Goal: Information Seeking & Learning: Find specific fact

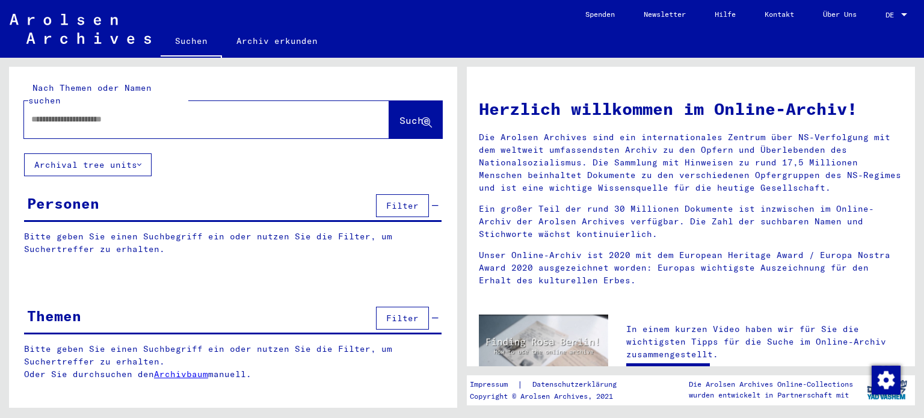
type input "**********"
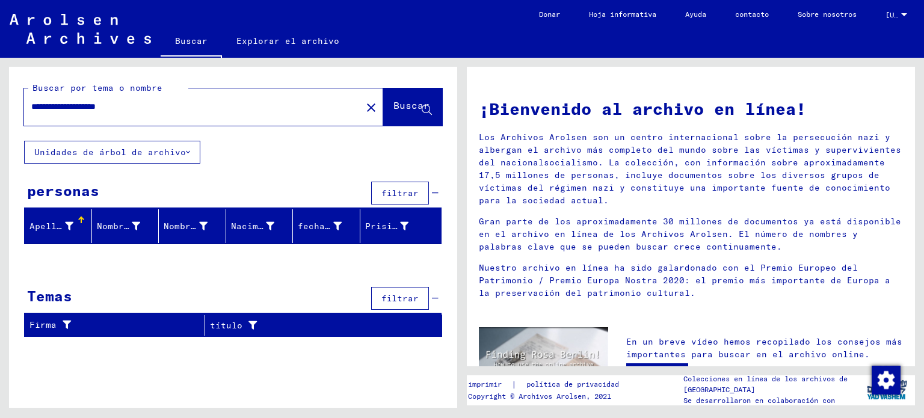
click at [49, 224] on font "Apellido" at bounding box center [50, 226] width 43 height 11
click at [71, 222] on icon at bounding box center [69, 226] width 8 height 8
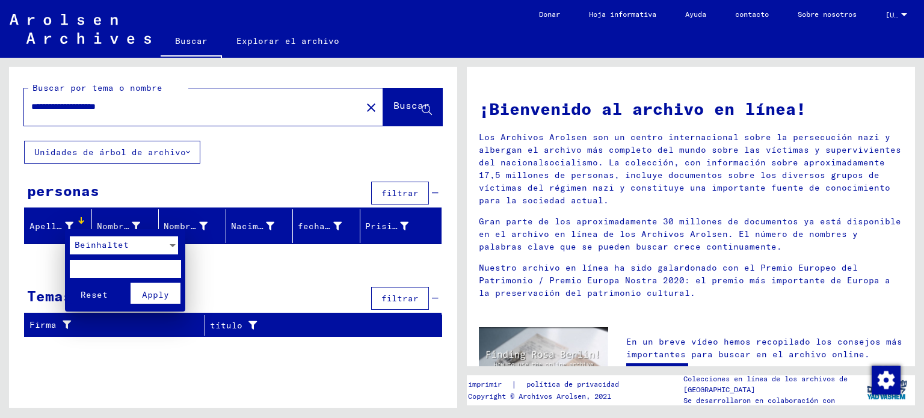
click at [71, 221] on div at bounding box center [462, 209] width 924 height 418
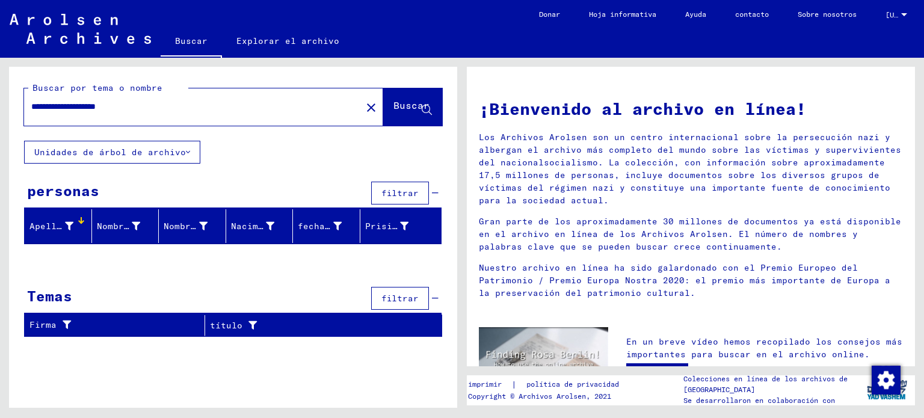
click at [71, 222] on icon at bounding box center [69, 226] width 8 height 8
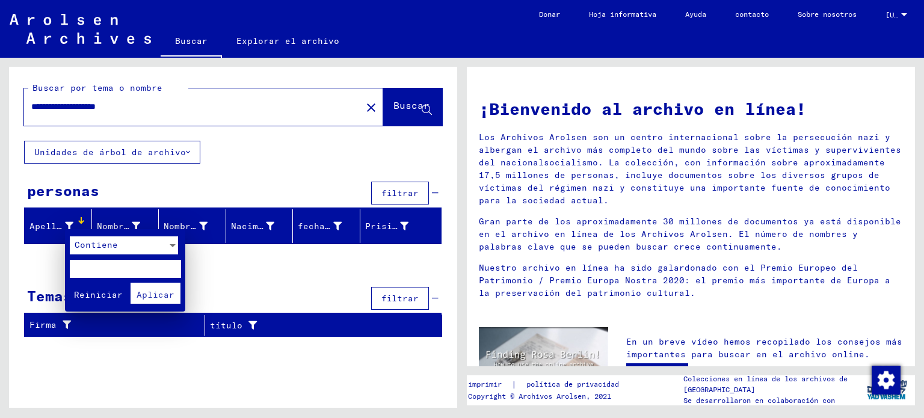
click at [171, 241] on div at bounding box center [172, 245] width 11 height 18
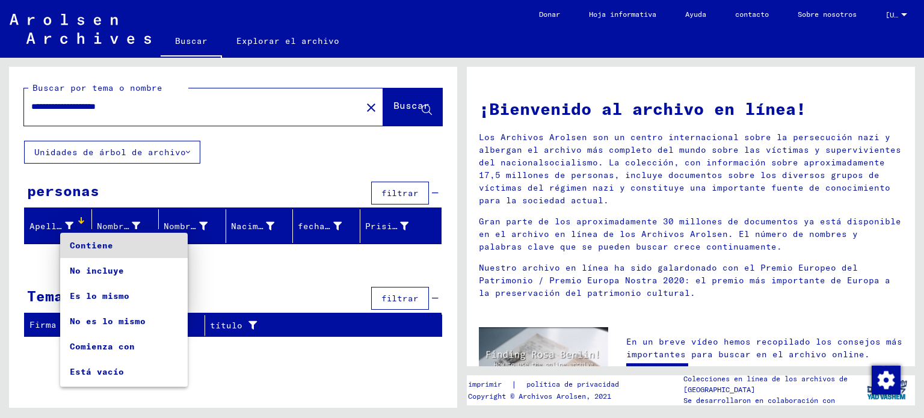
click at [91, 245] on font "Contiene" at bounding box center [91, 245] width 43 height 11
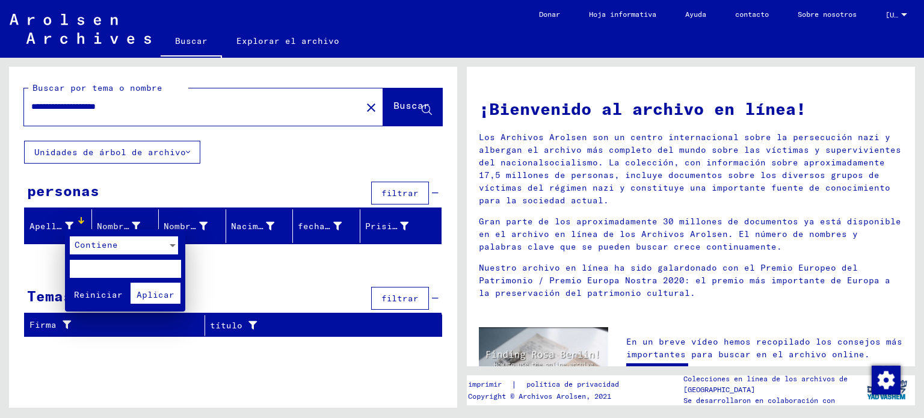
click at [138, 220] on div at bounding box center [462, 209] width 924 height 418
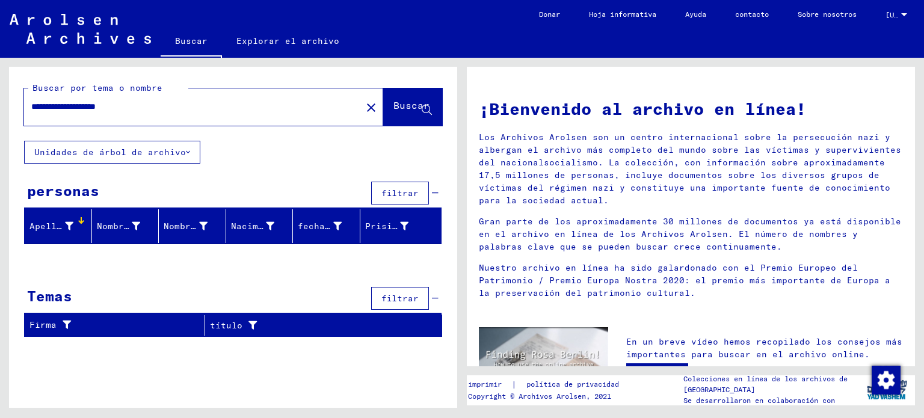
click at [138, 221] on font "Nombre de pila" at bounding box center [135, 226] width 76 height 11
click at [145, 217] on div at bounding box center [147, 220] width 7 height 7
click at [132, 218] on div "Nombre de pila" at bounding box center [128, 226] width 62 height 19
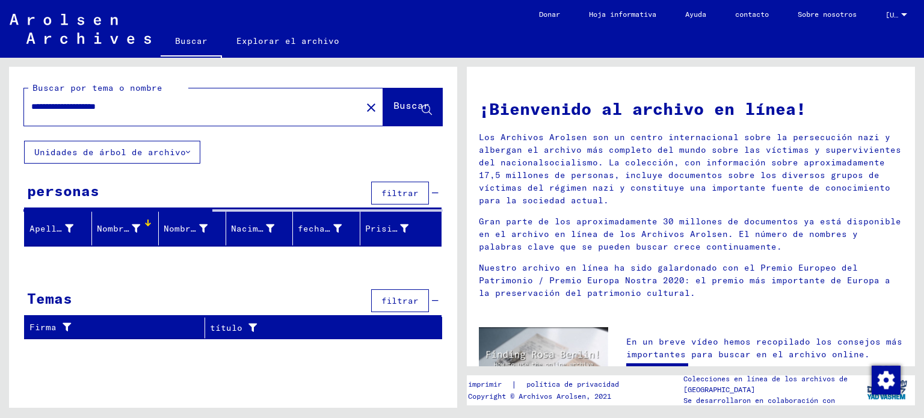
click at [132, 219] on div "Nombre de pila" at bounding box center [128, 228] width 62 height 19
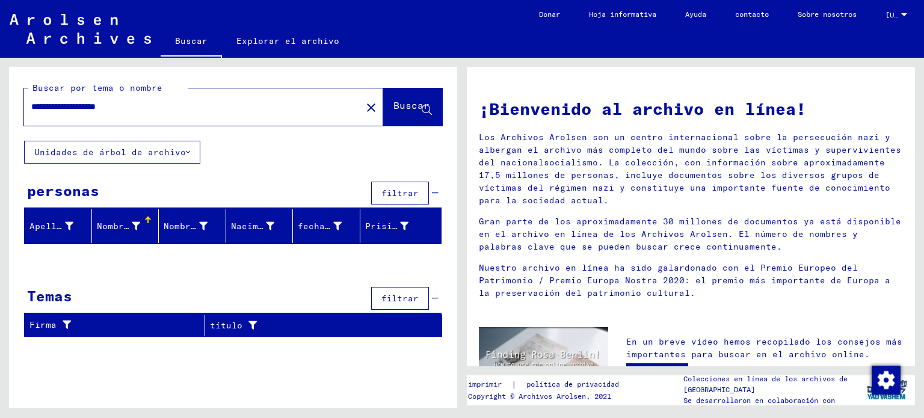
click at [149, 218] on div at bounding box center [147, 220] width 7 height 7
click at [214, 218] on div at bounding box center [215, 220] width 7 height 7
click at [203, 221] on font "Nombre de nacimiento" at bounding box center [218, 226] width 108 height 11
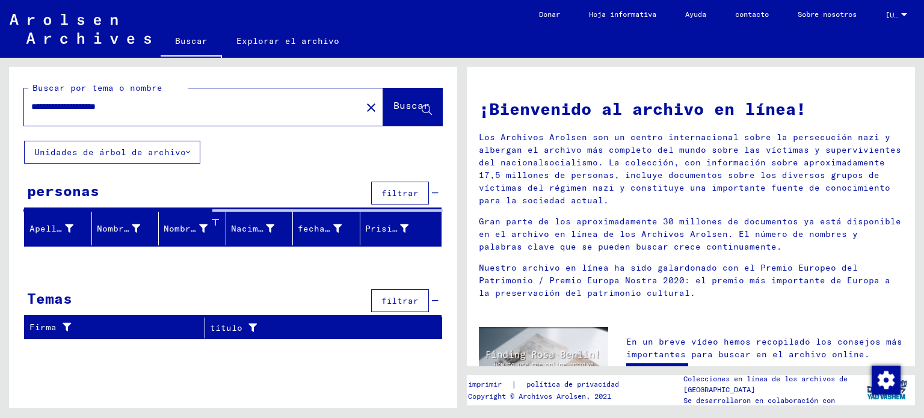
click at [203, 221] on div "Nombre de nacimiento" at bounding box center [195, 228] width 62 height 19
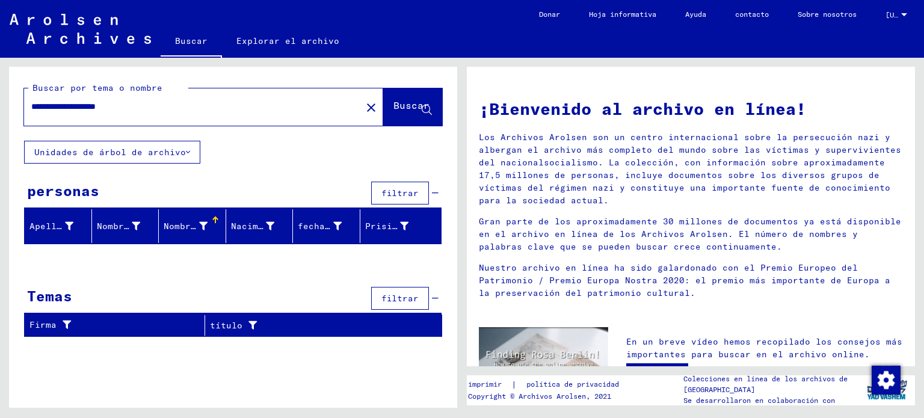
click at [187, 221] on font "Nombre de nacimiento" at bounding box center [218, 226] width 108 height 11
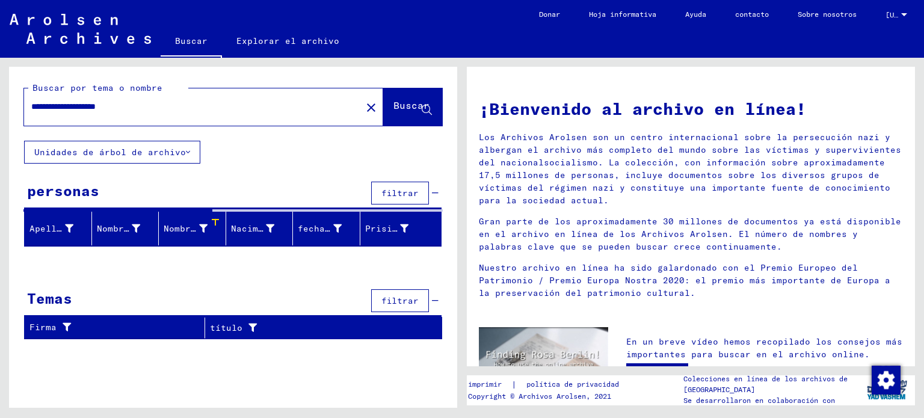
click at [187, 219] on div "Nombre de nacimiento" at bounding box center [195, 228] width 62 height 19
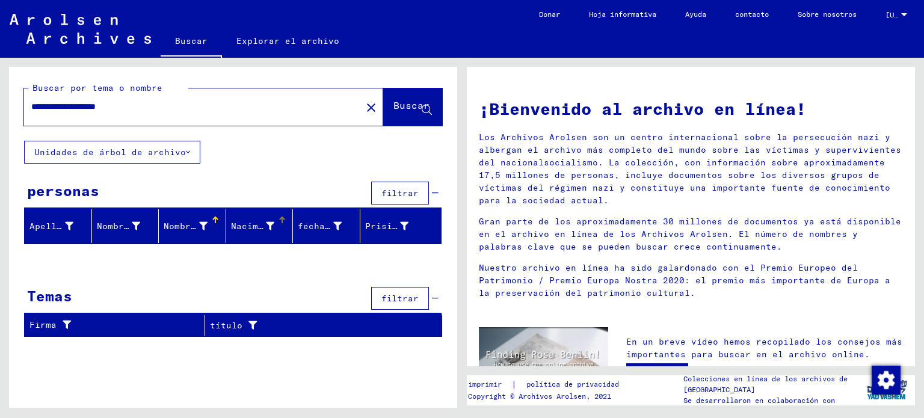
click at [242, 221] on font "Nacimiento" at bounding box center [258, 226] width 54 height 11
click at [406, 223] on font "Prisionero #" at bounding box center [397, 226] width 65 height 11
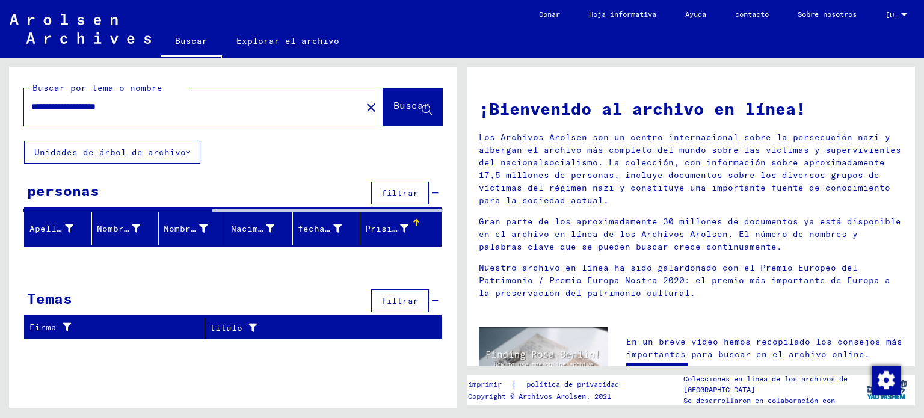
click at [406, 223] on font "Prisionero #" at bounding box center [397, 228] width 65 height 11
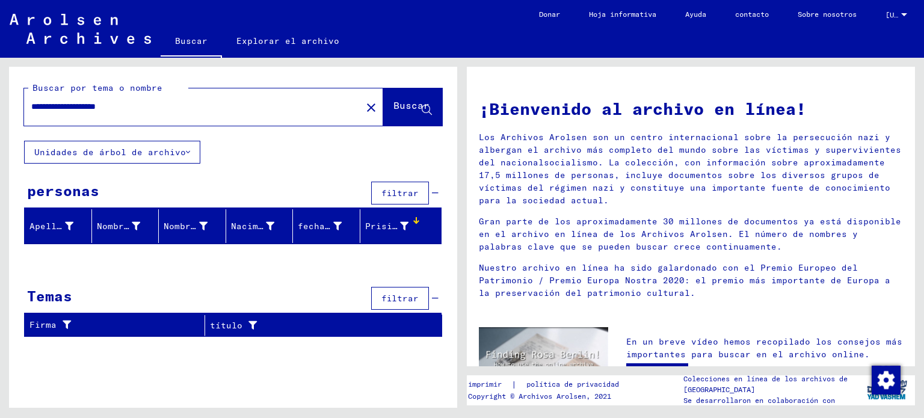
click at [383, 223] on font "Prisionero #" at bounding box center [397, 226] width 65 height 11
click at [413, 185] on button "filtrar" at bounding box center [400, 193] width 58 height 23
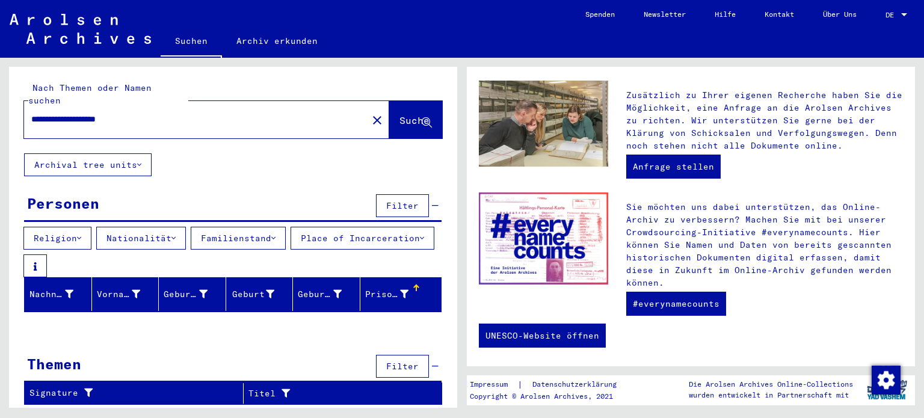
scroll to position [440, 0]
